Goal: Check status: Check status

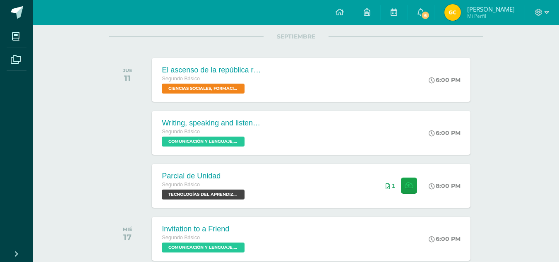
scroll to position [114, 0]
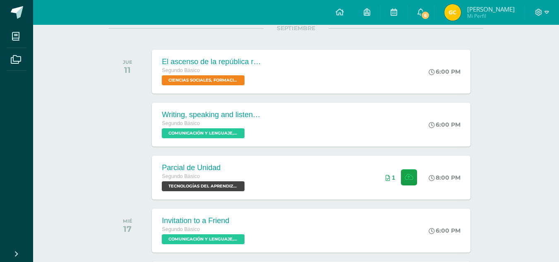
click at [461, 9] on img at bounding box center [452, 12] width 17 height 17
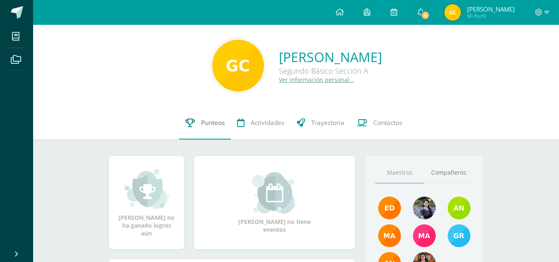
click at [194, 132] on link "Punteos" at bounding box center [205, 122] width 52 height 33
click at [198, 121] on link "Punteos" at bounding box center [205, 122] width 52 height 33
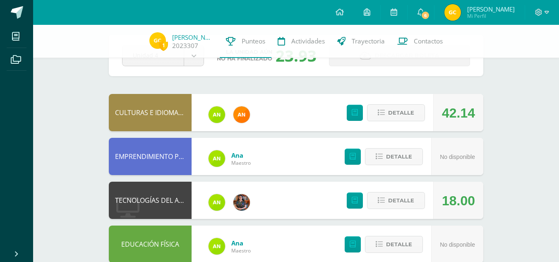
scroll to position [36, 0]
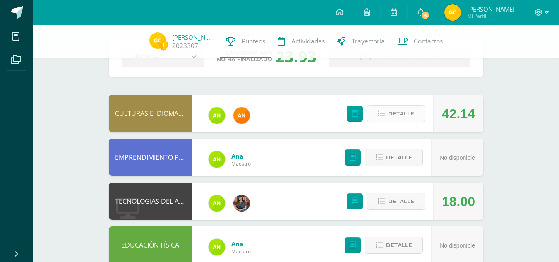
click at [403, 113] on span "Detalle" at bounding box center [401, 113] width 26 height 15
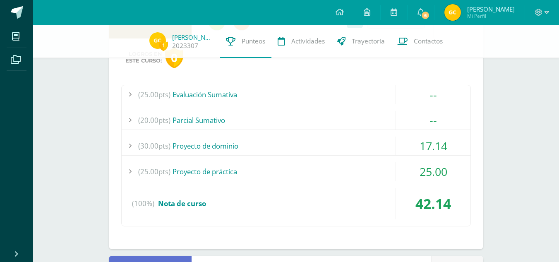
scroll to position [129, 0]
click at [407, 148] on div "17.14" at bounding box center [433, 145] width 74 height 19
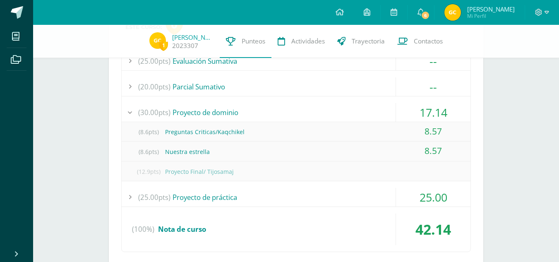
scroll to position [163, 0]
click at [410, 110] on div "17.14" at bounding box center [433, 111] width 74 height 19
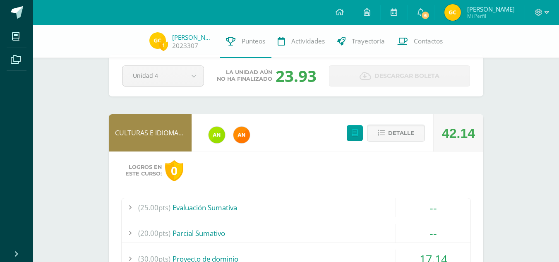
scroll to position [8, 0]
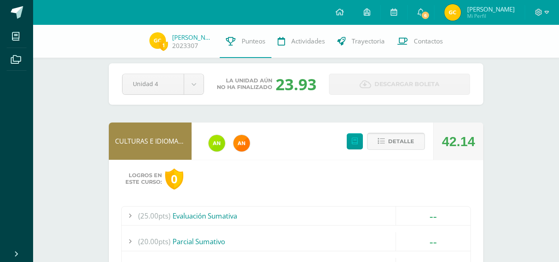
click at [395, 141] on span "Detalle" at bounding box center [401, 141] width 26 height 15
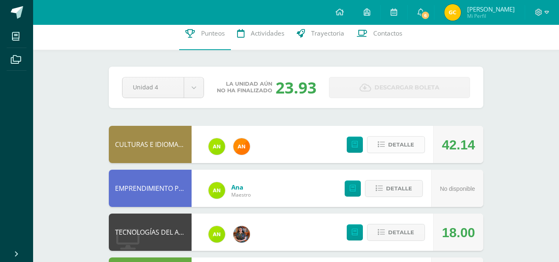
scroll to position [0, 0]
